Goal: Contribute content: Add original content to the website for others to see

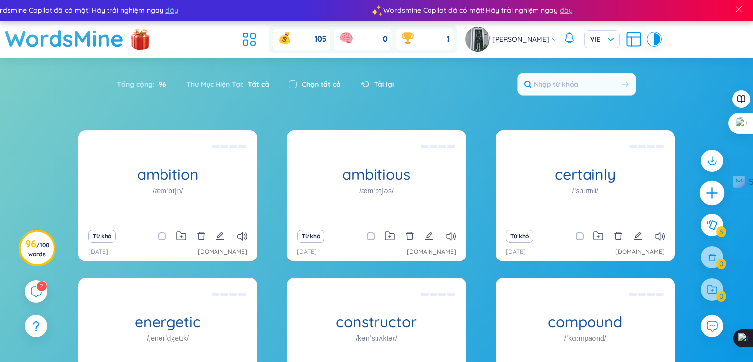
click at [702, 197] on div at bounding box center [712, 193] width 25 height 25
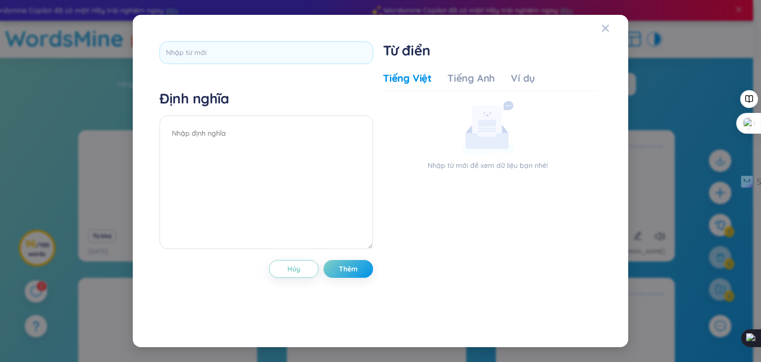
type input "Flexible sort of person"
click at [299, 157] on textarea at bounding box center [267, 182] width 214 height 134
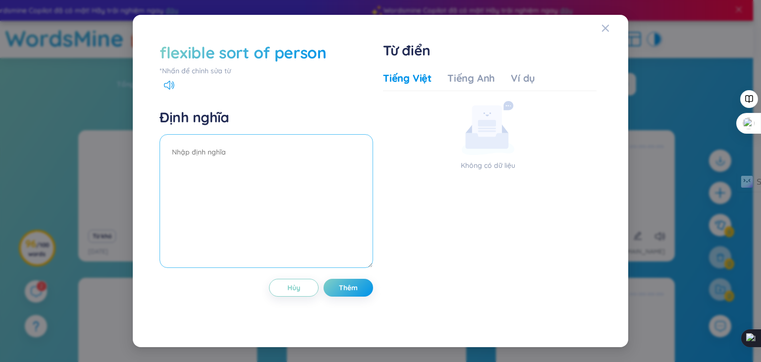
click at [278, 192] on textarea at bounding box center [267, 201] width 214 height 134
paste textarea "Kiểu người linh hoạt"
type textarea "Kiểu người linh hoạt"
click at [348, 285] on span "Thêm" at bounding box center [348, 288] width 19 height 10
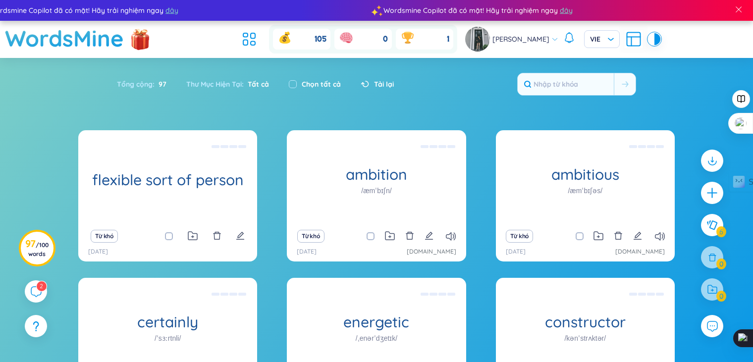
click at [373, 72] on div "Tổng cộng : 97 Thư Mục Hiện Tại : Tất cả Chọn tất cả Tải lại" at bounding box center [376, 89] width 619 height 43
click at [379, 82] on span "Tải lại" at bounding box center [384, 84] width 20 height 11
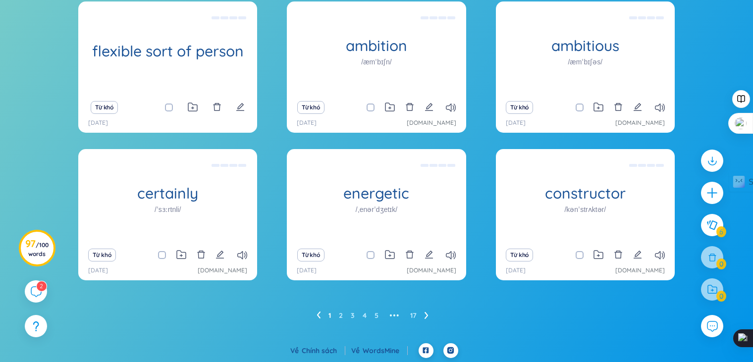
scroll to position [30, 0]
